Goal: Find specific page/section: Find specific page/section

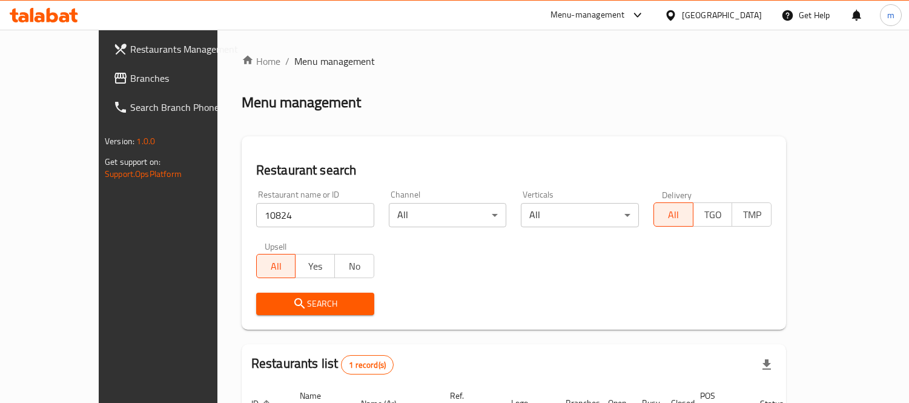
scroll to position [113, 0]
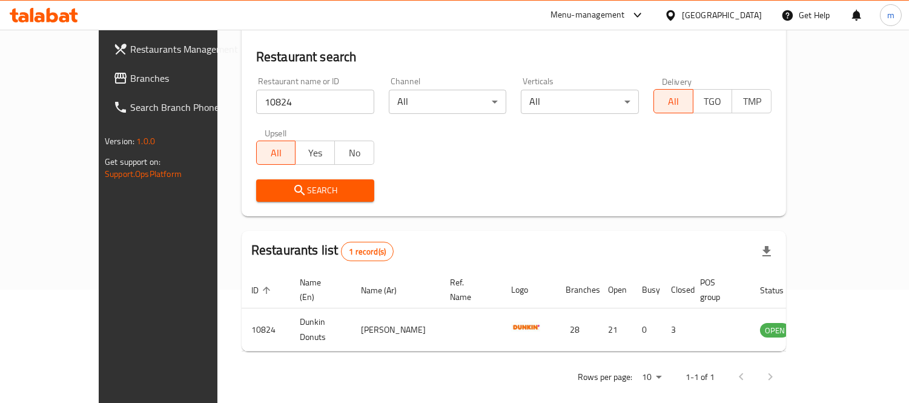
click at [130, 73] on span "Branches" at bounding box center [185, 78] width 111 height 15
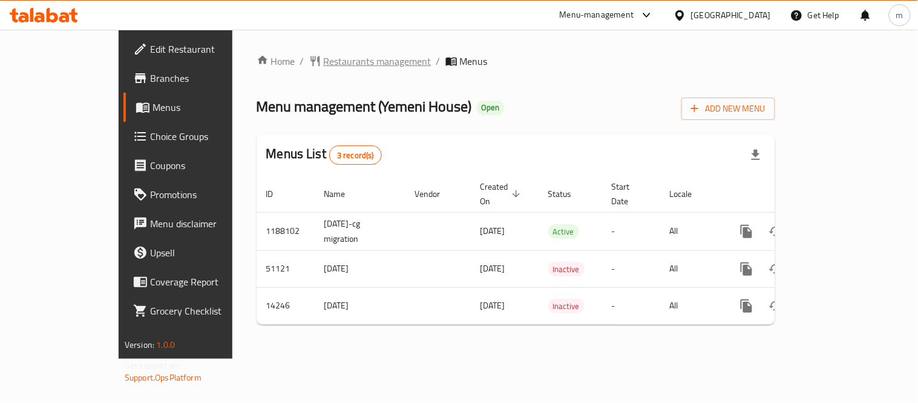
click at [324, 61] on span "Restaurants management" at bounding box center [378, 61] width 108 height 15
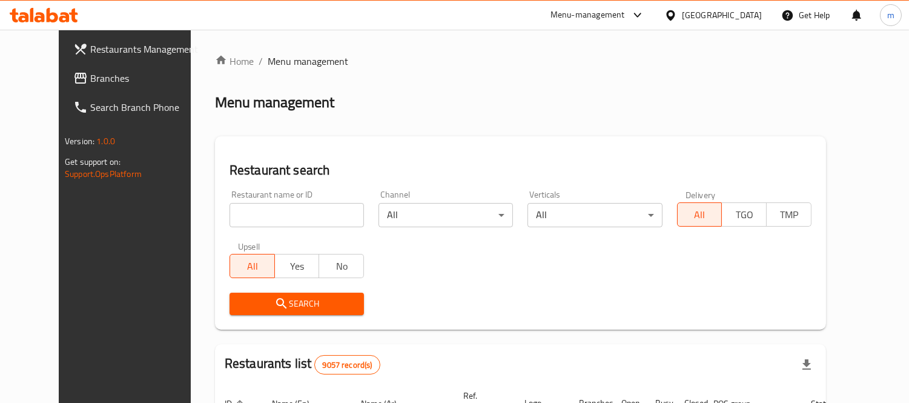
click at [285, 214] on input "search" at bounding box center [296, 215] width 134 height 24
paste input "8658"
type input "8658"
click button "Search" at bounding box center [296, 303] width 134 height 22
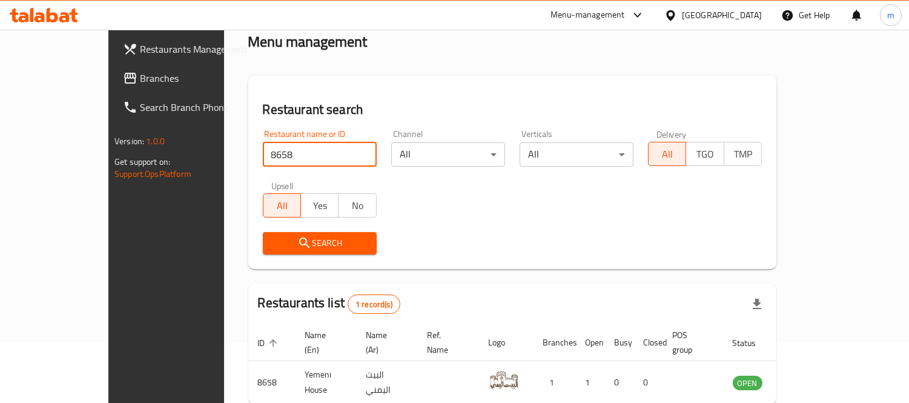
scroll to position [113, 0]
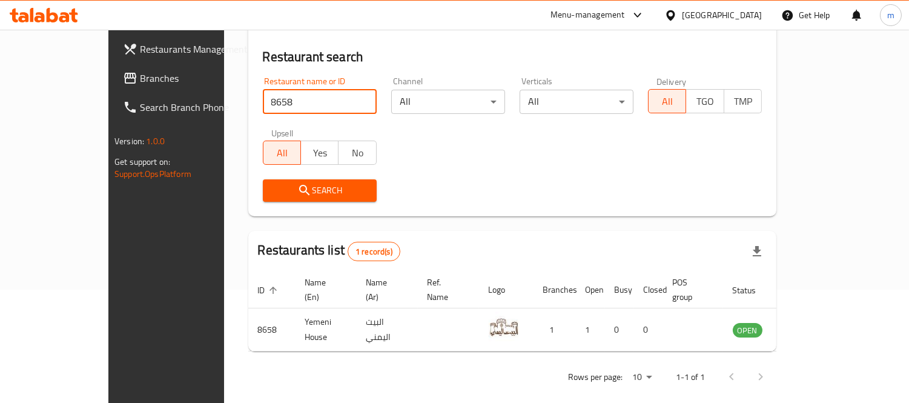
click at [510, 161] on div "Restaurant name or ID 8658 Restaurant name or ID Channel All ​ Verticals All ​ …" at bounding box center [512, 139] width 513 height 139
click at [526, 143] on div "Restaurant name or ID 8658 Restaurant name or ID Channel All ​ Verticals All ​ …" at bounding box center [512, 139] width 513 height 139
